Goal: Use online tool/utility: Utilize a website feature to perform a specific function

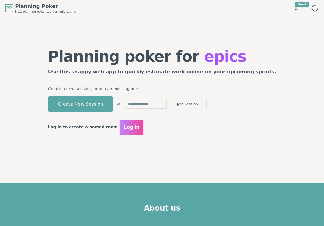
click at [99, 106] on button "Create New Session" at bounding box center [81, 103] width 66 height 15
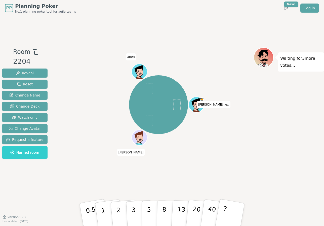
click at [105, 150] on div "[PERSON_NAME] (you) [PERSON_NAME]" at bounding box center [158, 104] width 190 height 97
click at [104, 108] on div "[PERSON_NAME] (you) [PERSON_NAME]" at bounding box center [158, 104] width 190 height 97
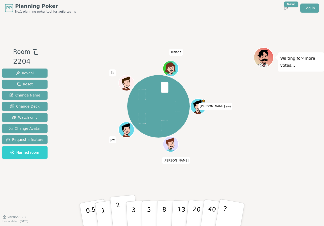
click at [115, 211] on button "2" at bounding box center [124, 215] width 29 height 40
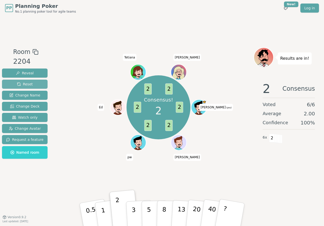
click at [27, 85] on span "Reset" at bounding box center [25, 84] width 16 height 5
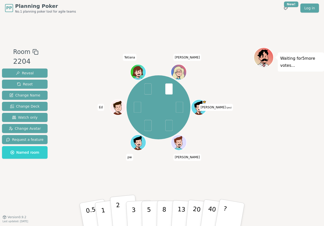
click at [117, 216] on button "2" at bounding box center [124, 215] width 29 height 40
click at [134, 210] on p "3" at bounding box center [135, 214] width 6 height 27
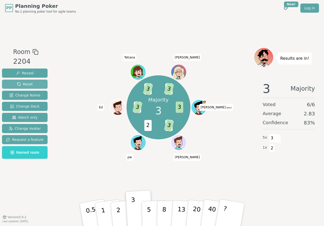
click at [33, 85] on button "Reset" at bounding box center [25, 84] width 46 height 9
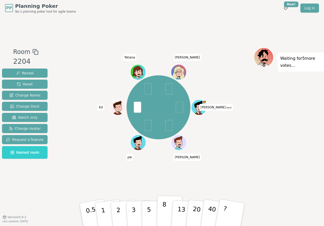
click at [165, 215] on p "8" at bounding box center [164, 214] width 4 height 27
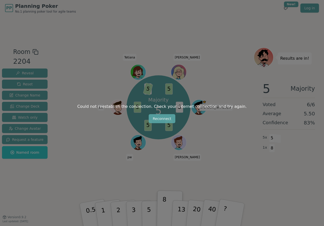
click at [163, 116] on button "Reconnect" at bounding box center [162, 118] width 27 height 9
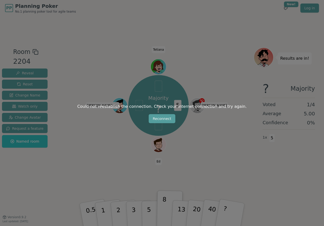
click at [156, 116] on button "Reconnect" at bounding box center [162, 118] width 27 height 9
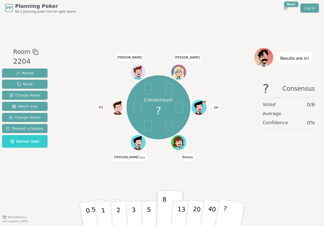
click at [226, 24] on div "Room 2204 Reveal Reset Change Name Watch only Change Avatar Request a feature N…" at bounding box center [162, 116] width 324 height 201
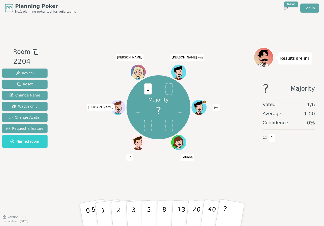
click at [110, 151] on div "Majority ? 1 pw Tetiana Ed anton Olga Anna (you)" at bounding box center [158, 107] width 190 height 102
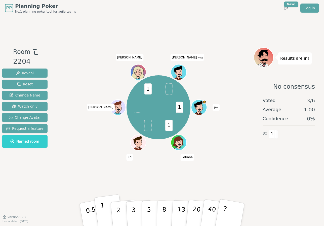
click at [106, 209] on button "1" at bounding box center [109, 214] width 30 height 41
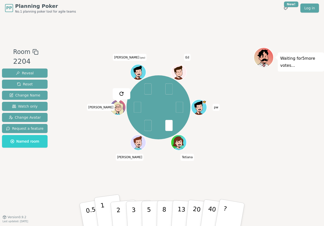
click at [108, 216] on button "1" at bounding box center [109, 214] width 30 height 41
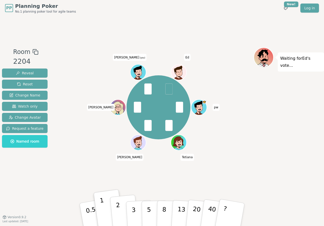
click at [116, 211] on button "2" at bounding box center [124, 215] width 29 height 40
click at [135, 208] on p "3" at bounding box center [135, 214] width 6 height 27
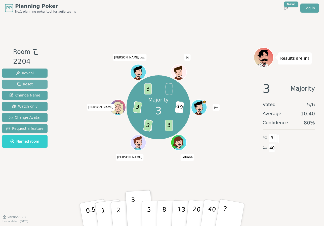
click at [19, 87] on button "Reset" at bounding box center [25, 84] width 46 height 9
